Goal: Browse casually: Explore the website without a specific task or goal

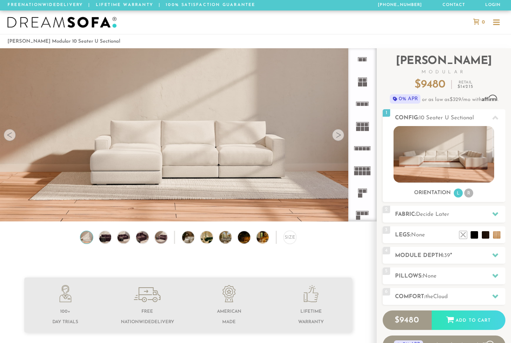
scroll to position [8133, 511]
click at [339, 135] on div at bounding box center [338, 135] width 12 height 12
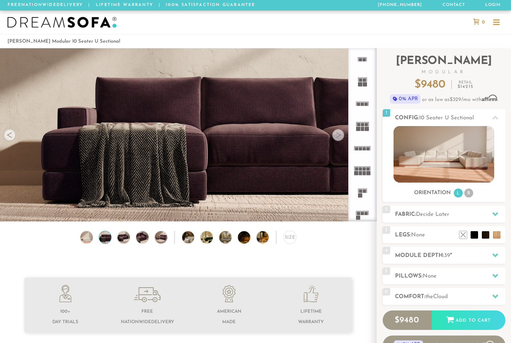
click at [339, 135] on div at bounding box center [338, 135] width 12 height 12
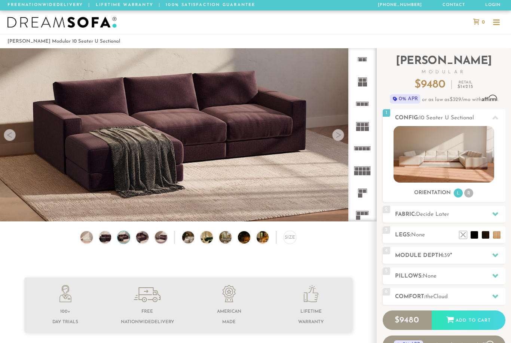
click at [339, 135] on div at bounding box center [338, 135] width 12 height 12
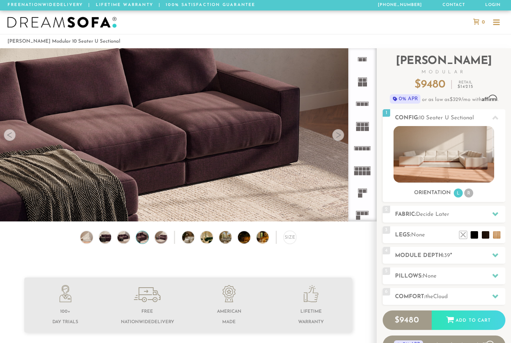
click at [339, 135] on div at bounding box center [338, 135] width 12 height 12
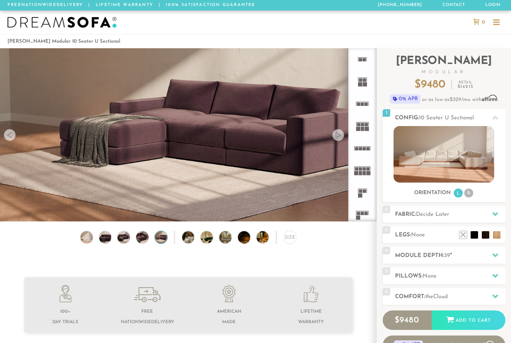
click at [339, 135] on div at bounding box center [338, 135] width 12 height 12
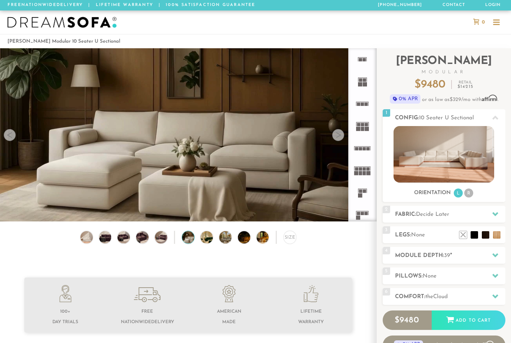
click at [339, 135] on html "Summer Sale - 15% Off All Custom Orders [PHONE_NUMBER] Free Nationwide Delivery…" at bounding box center [255, 171] width 511 height 343
click at [340, 135] on div at bounding box center [338, 135] width 12 height 12
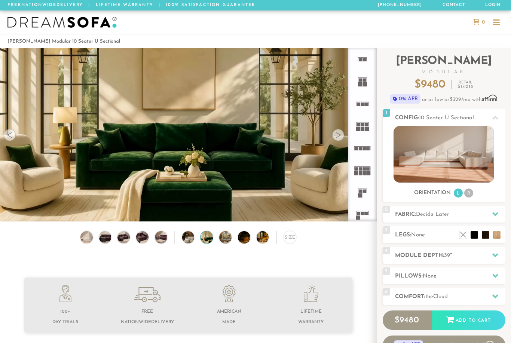
click at [339, 135] on div at bounding box center [338, 135] width 12 height 12
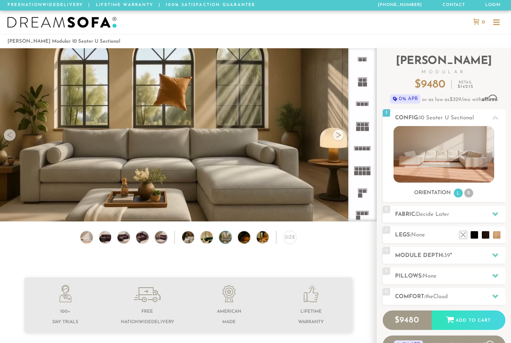
click at [339, 135] on div at bounding box center [338, 135] width 12 height 12
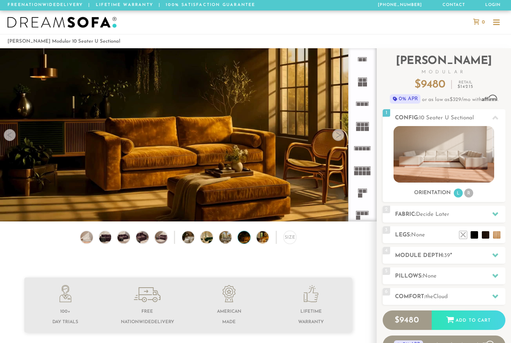
click at [339, 135] on div at bounding box center [338, 135] width 12 height 12
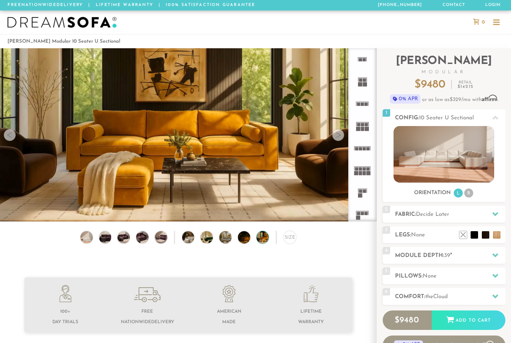
click at [339, 135] on div at bounding box center [338, 135] width 12 height 12
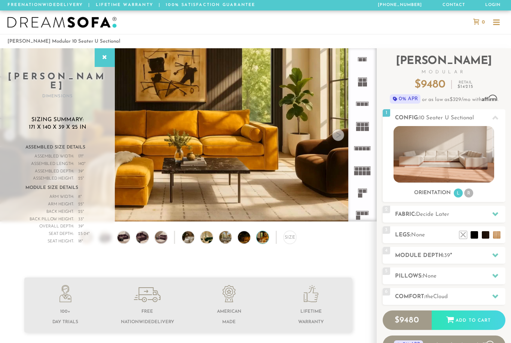
click at [339, 135] on div at bounding box center [338, 135] width 12 height 12
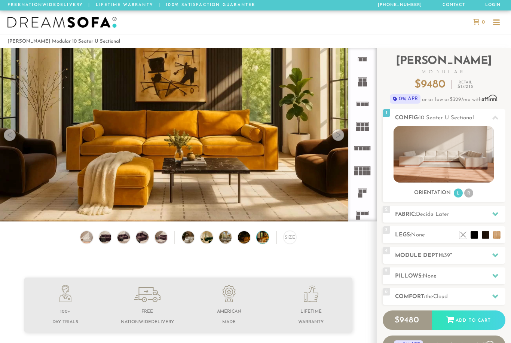
click at [339, 135] on div at bounding box center [338, 135] width 12 height 12
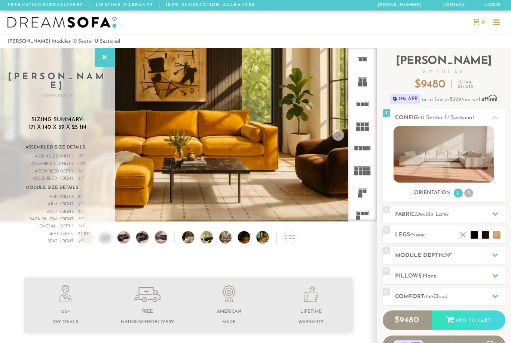
click at [339, 135] on div at bounding box center [338, 135] width 12 height 12
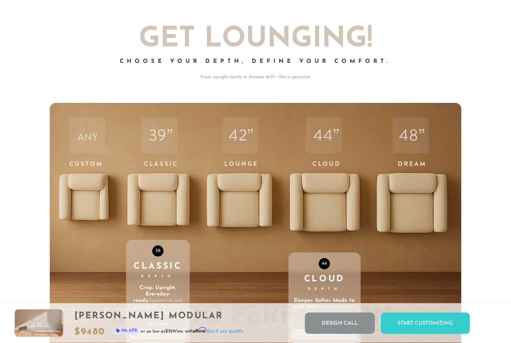
scroll to position [2314, 0]
